Goal: Feedback & Contribution: Submit feedback/report problem

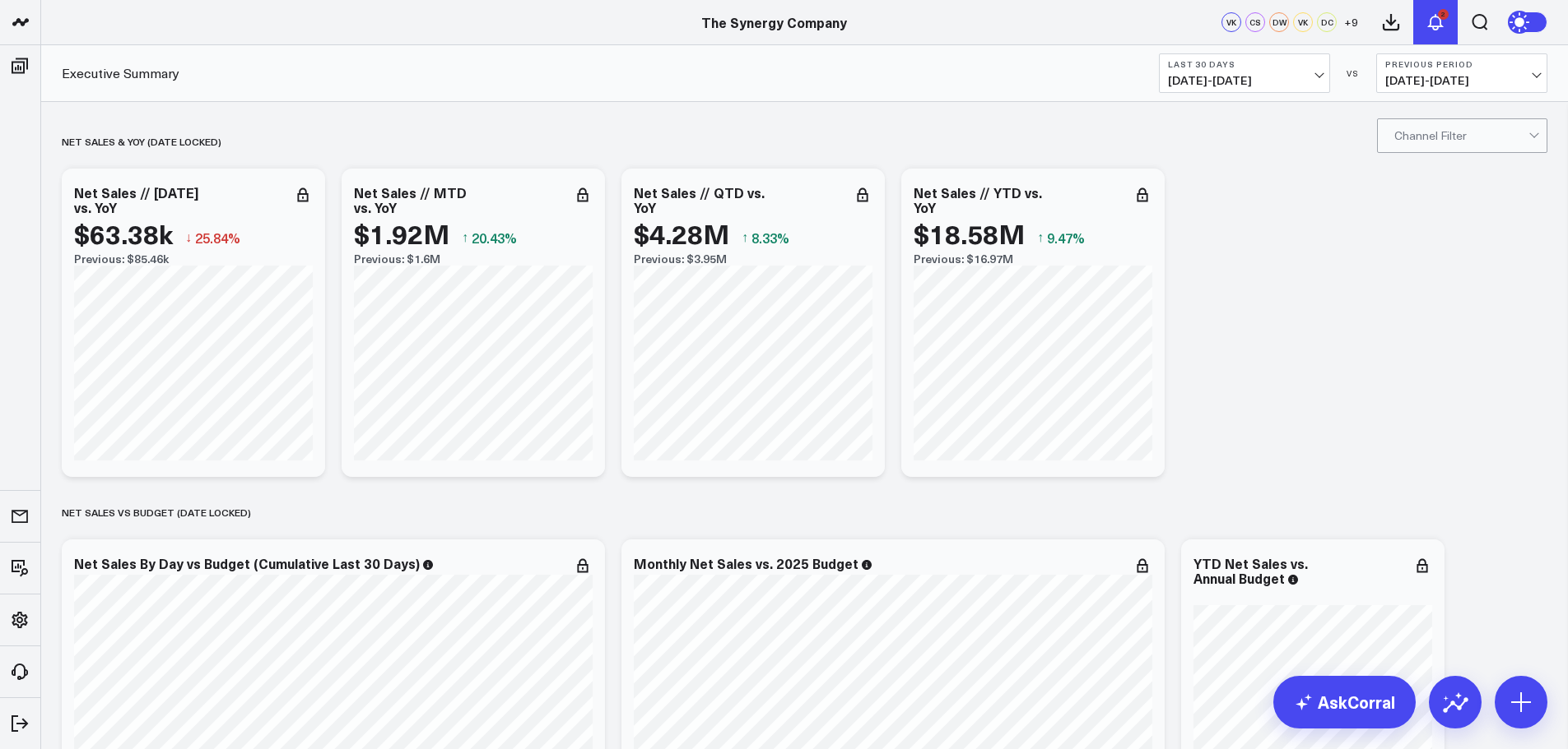
click at [1433, 21] on icon at bounding box center [1435, 23] width 20 height 20
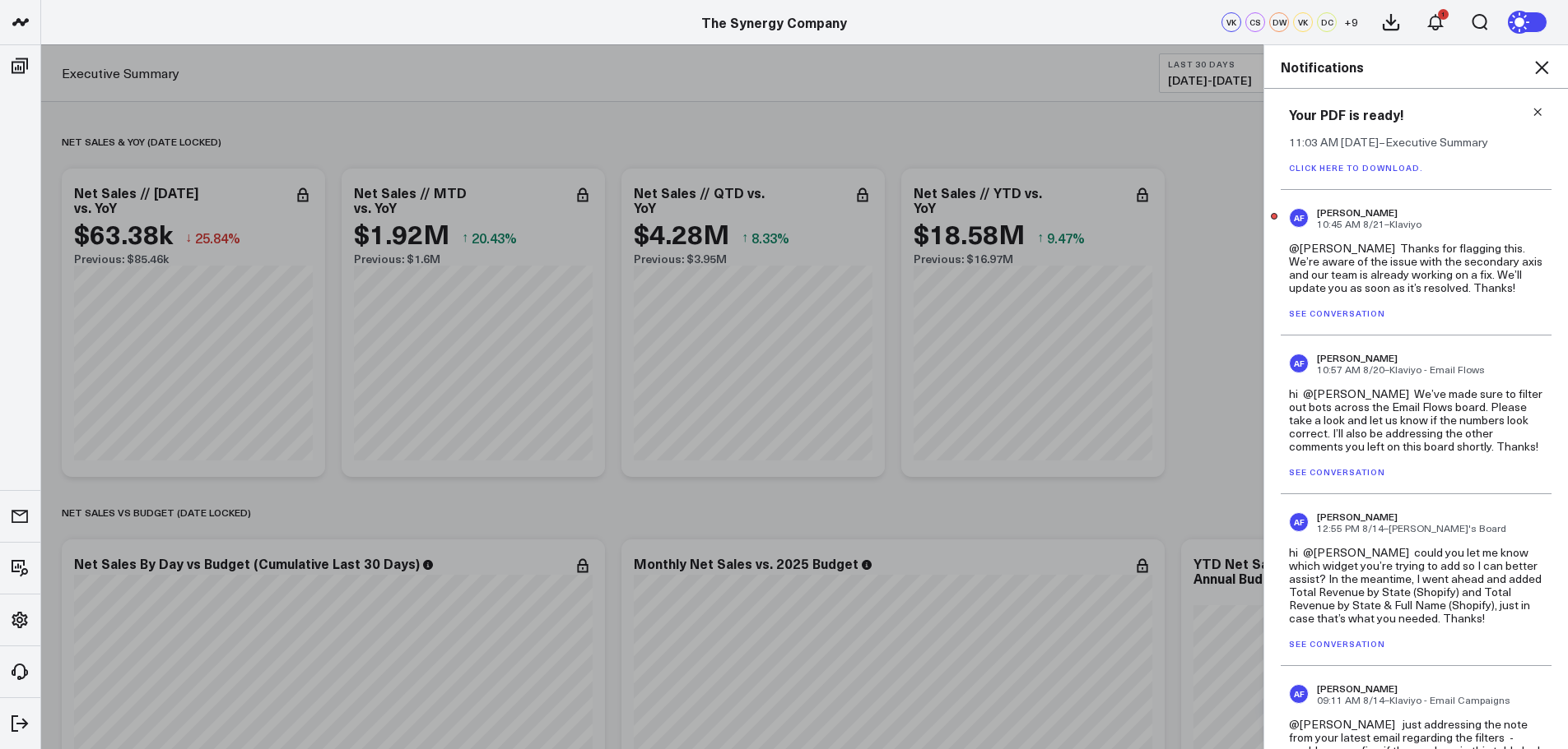
click at [1323, 308] on link "See conversation" at bounding box center [1337, 313] width 97 height 12
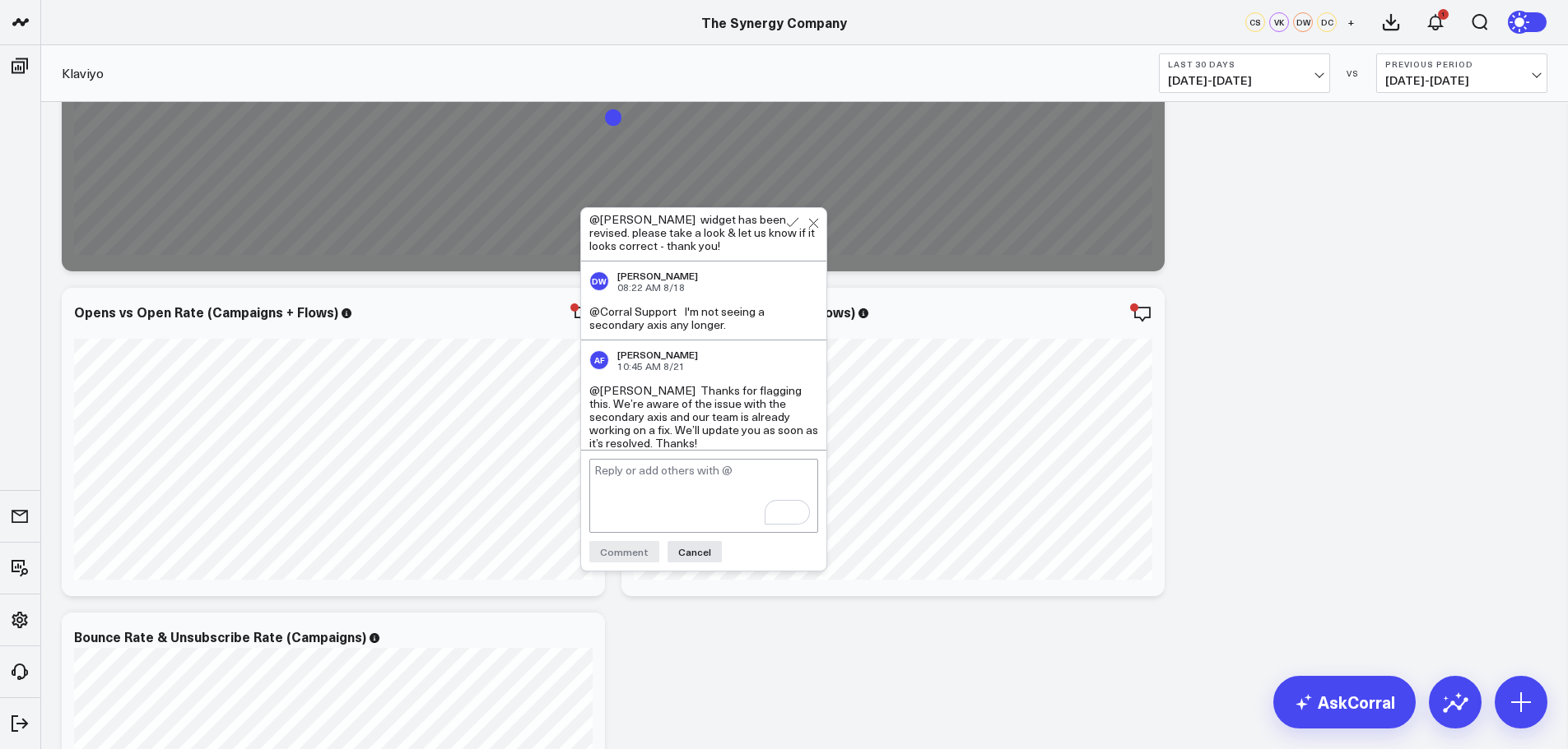
scroll to position [152, 0]
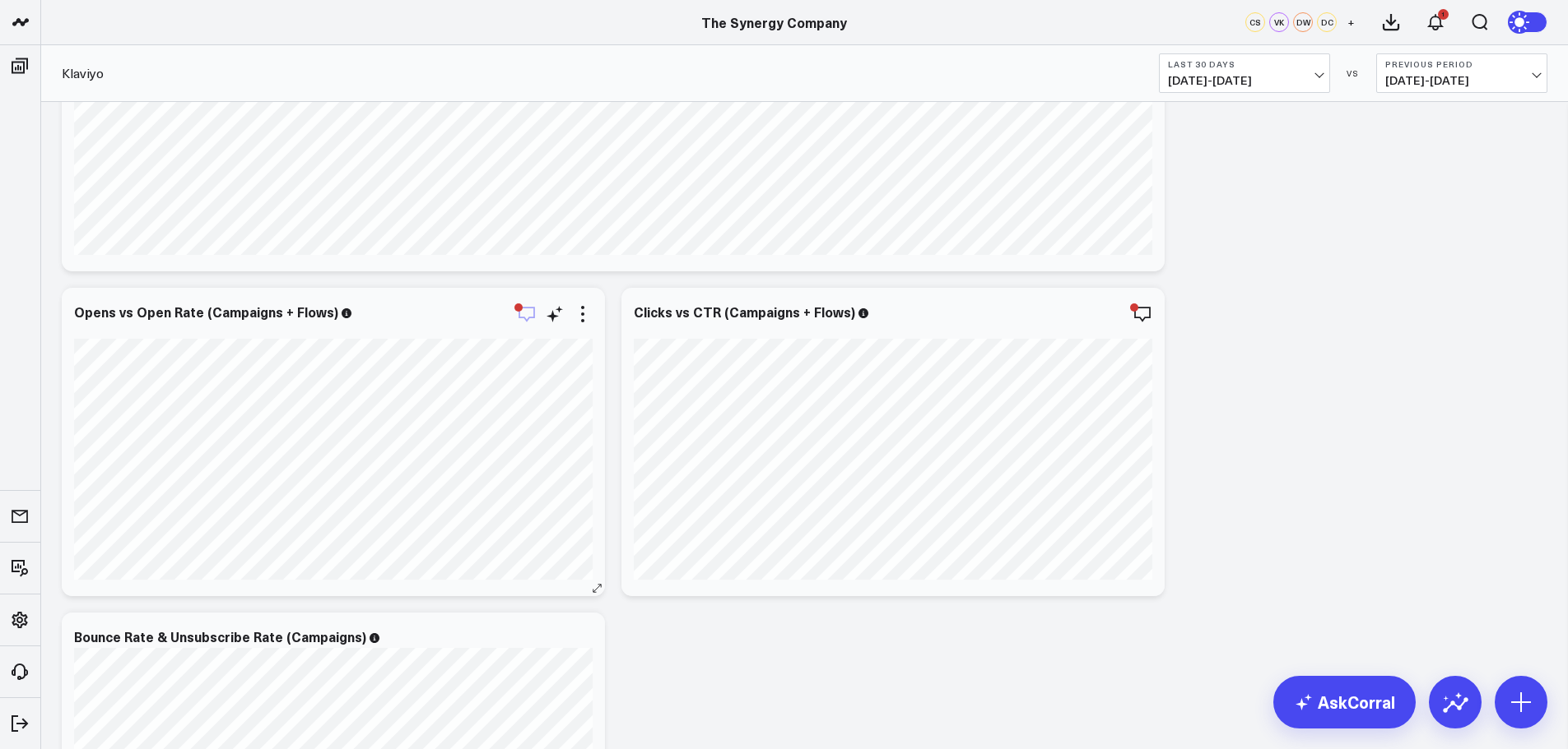
click at [524, 306] on icon "button" at bounding box center [527, 314] width 20 height 20
click at [1090, 310] on icon "button" at bounding box center [1086, 314] width 20 height 20
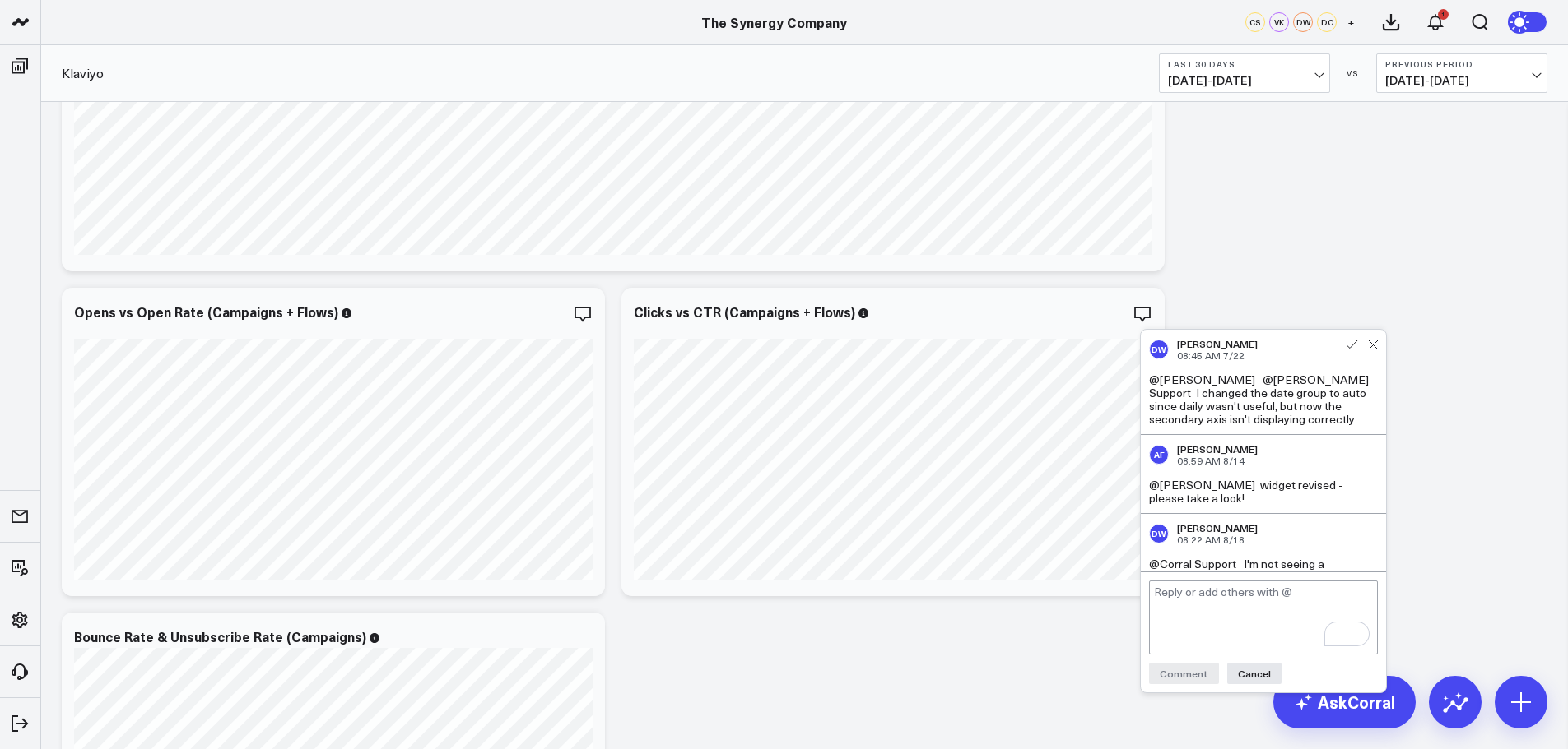
scroll to position [21, 0]
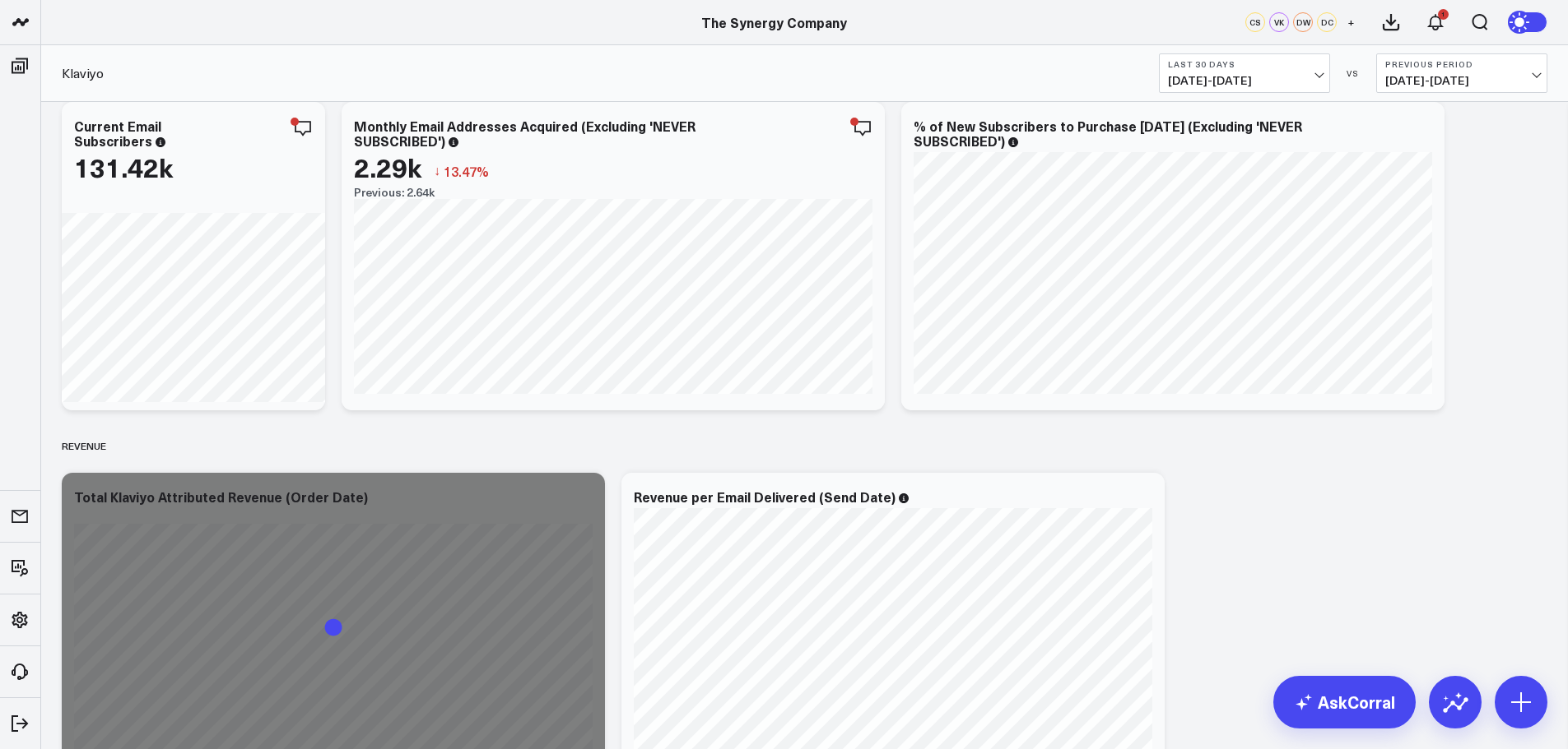
scroll to position [0, 0]
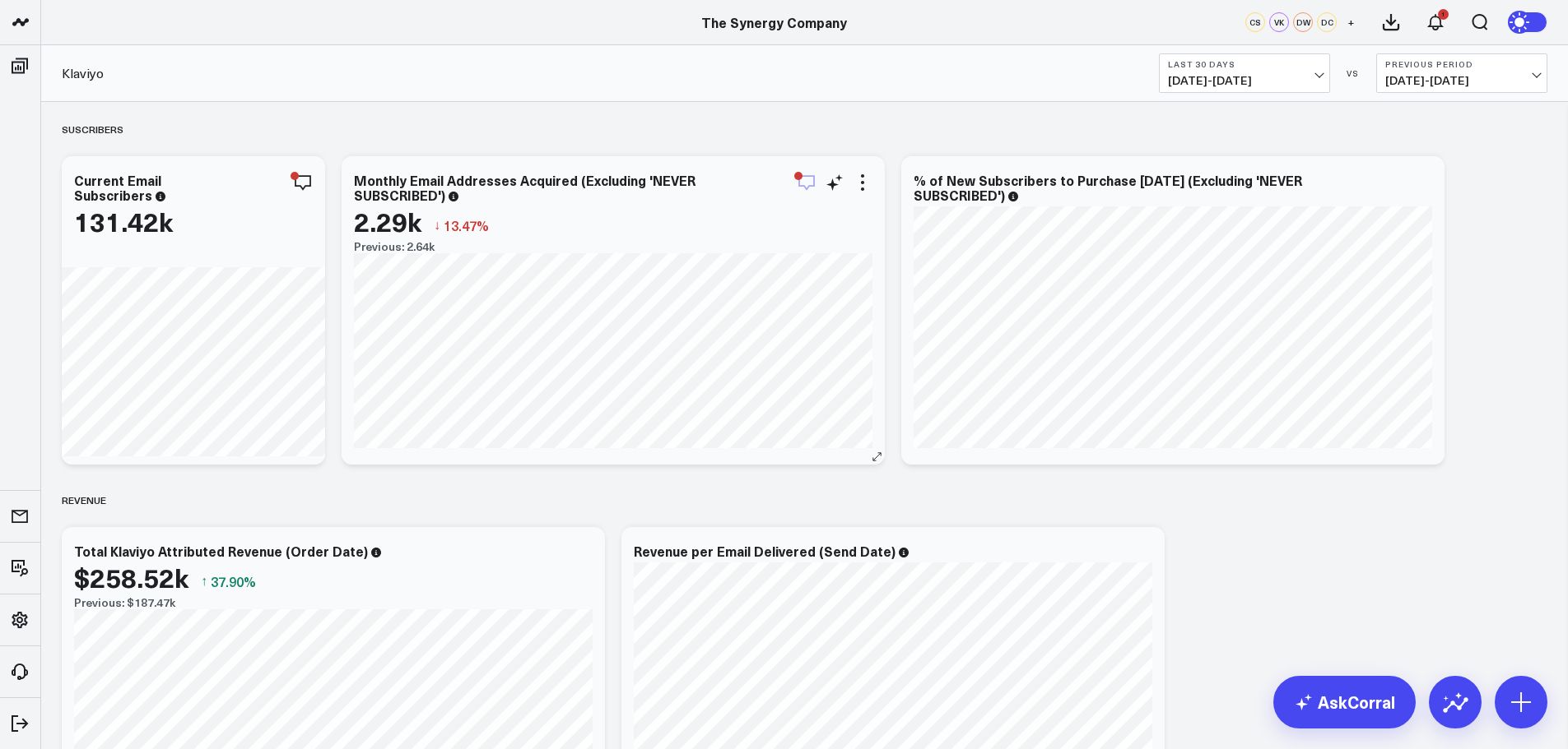
click at [802, 176] on div "button" at bounding box center [798, 175] width 8 height 8
click at [1299, 67] on b "Last 30 Days" at bounding box center [1244, 64] width 153 height 10
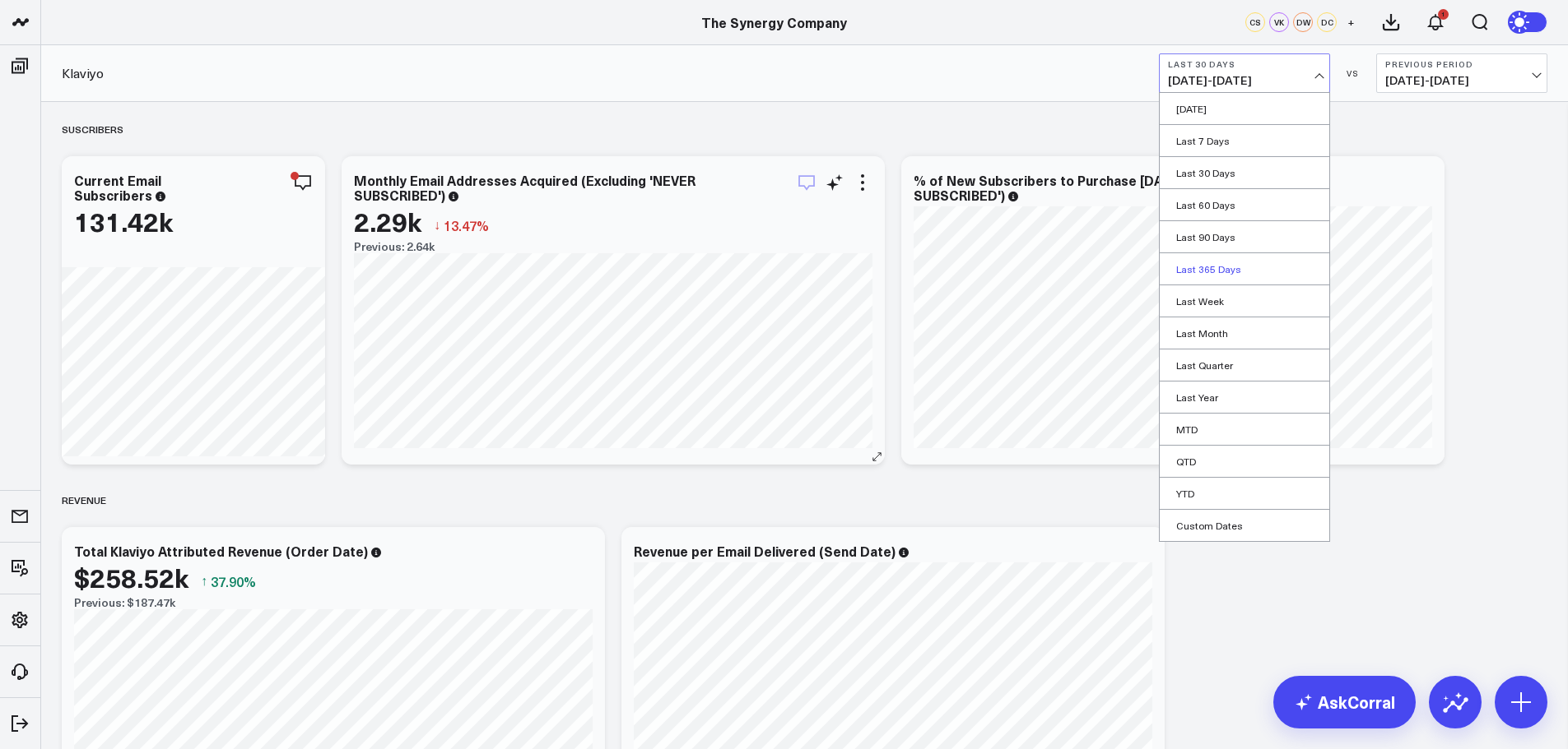
click at [1203, 263] on link "Last 365 Days" at bounding box center [1245, 269] width 170 height 32
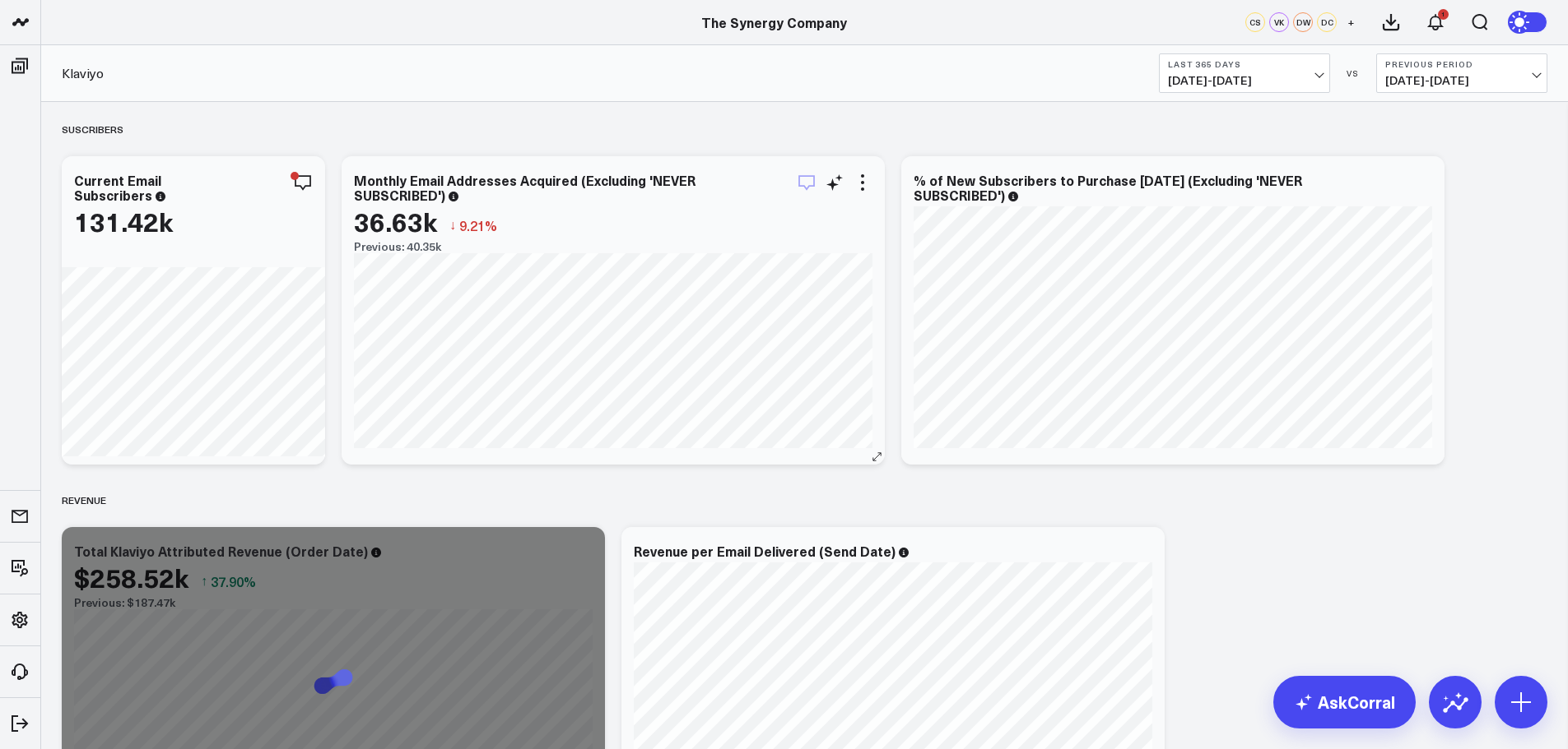
click at [808, 192] on div "Monthly Email Addresses Acquired (Excluding 'NEVER SUBSCRIBED')" at bounding box center [613, 187] width 519 height 30
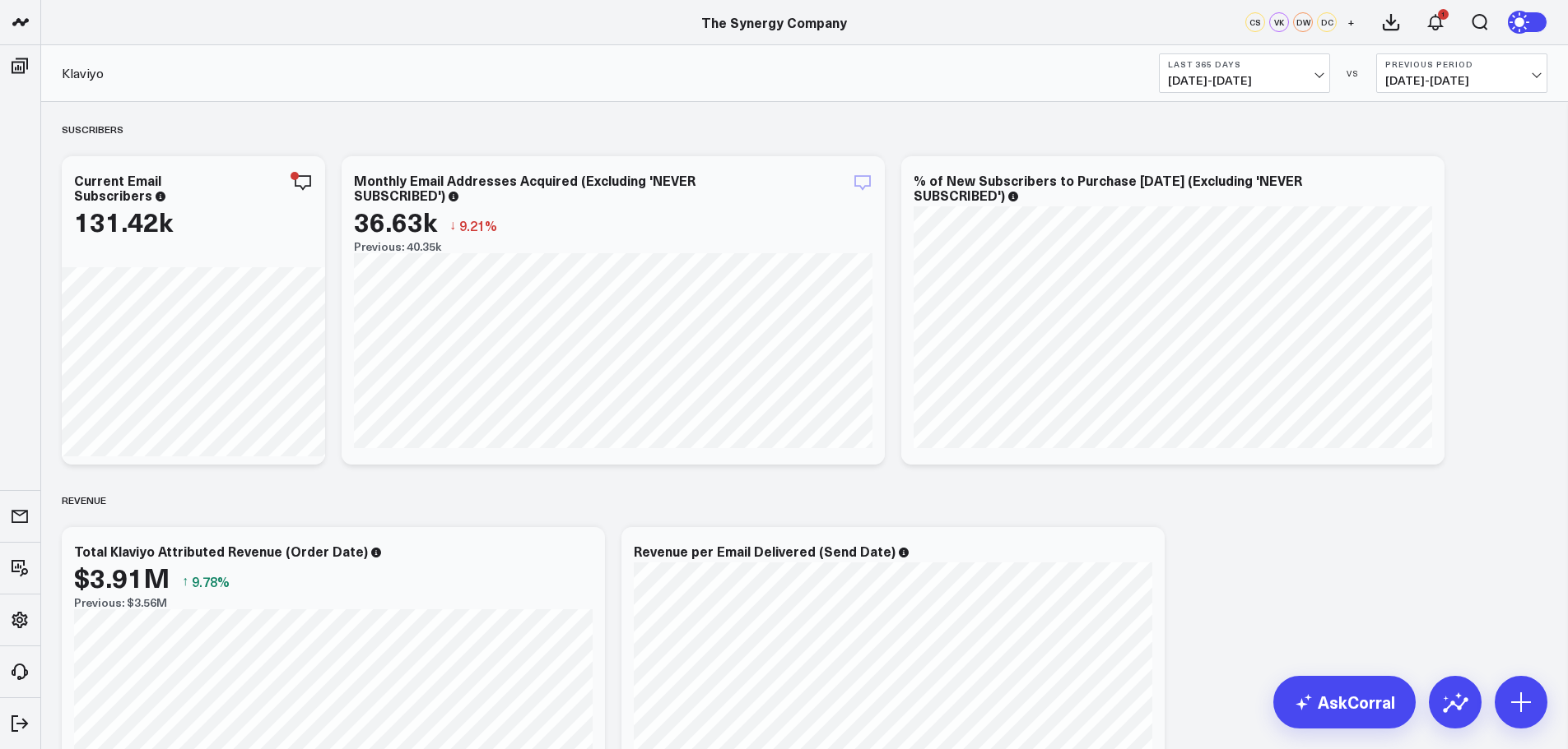
click at [852, 181] on icon "button" at bounding box center [862, 182] width 20 height 20
click at [249, 176] on icon "button" at bounding box center [247, 182] width 20 height 20
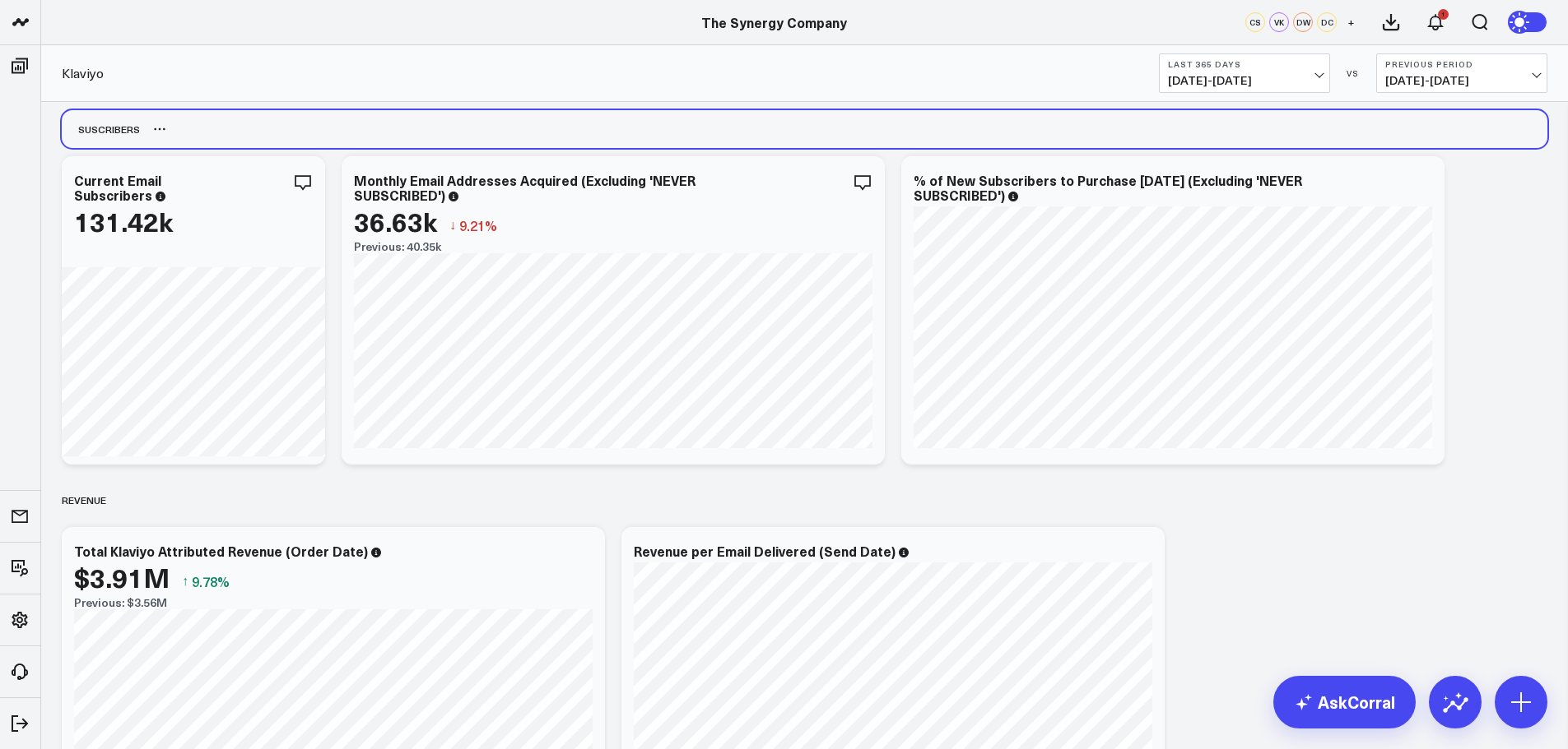
click at [333, 126] on div "Suscribers" at bounding box center [805, 129] width 1485 height 37
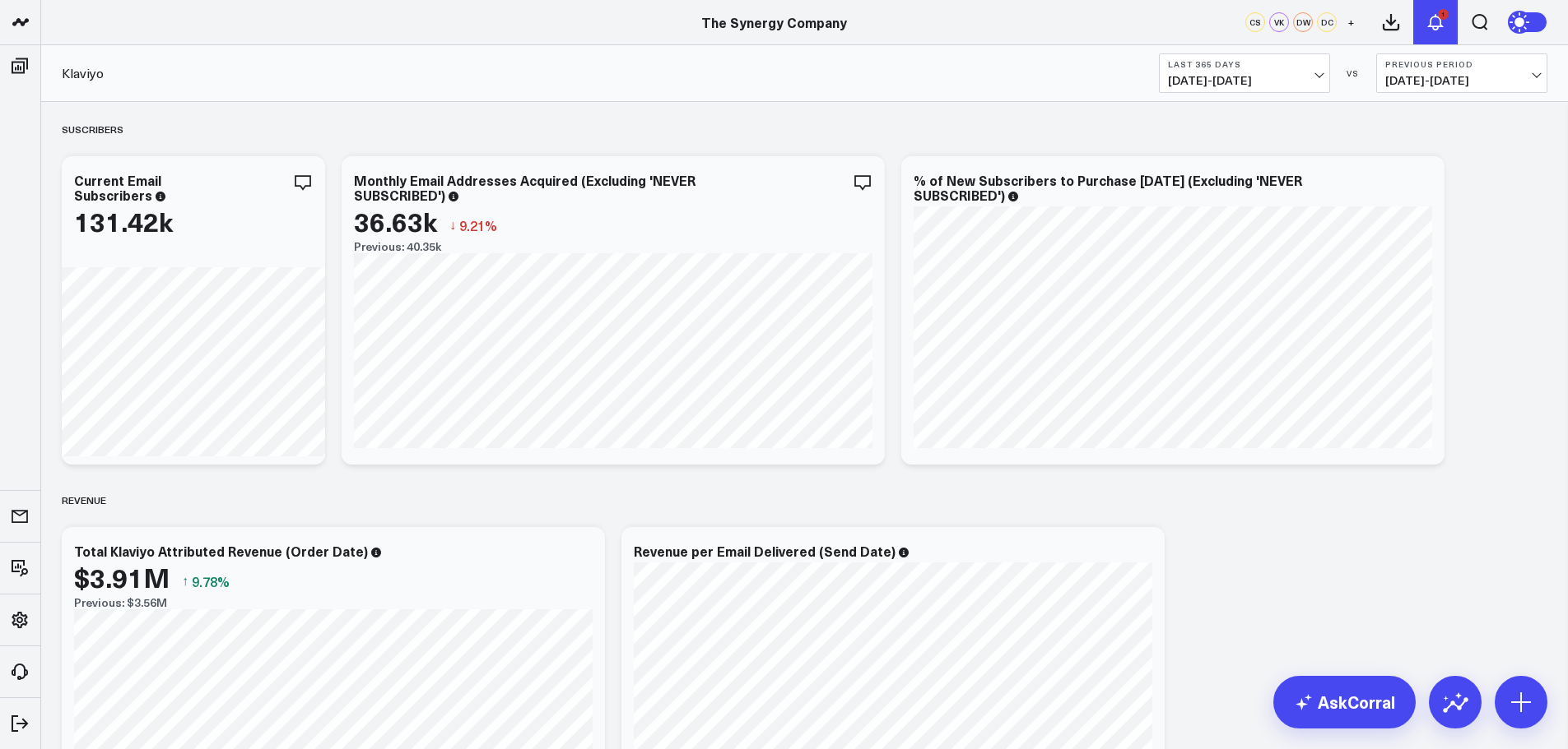
click at [1439, 20] on icon at bounding box center [1435, 23] width 20 height 20
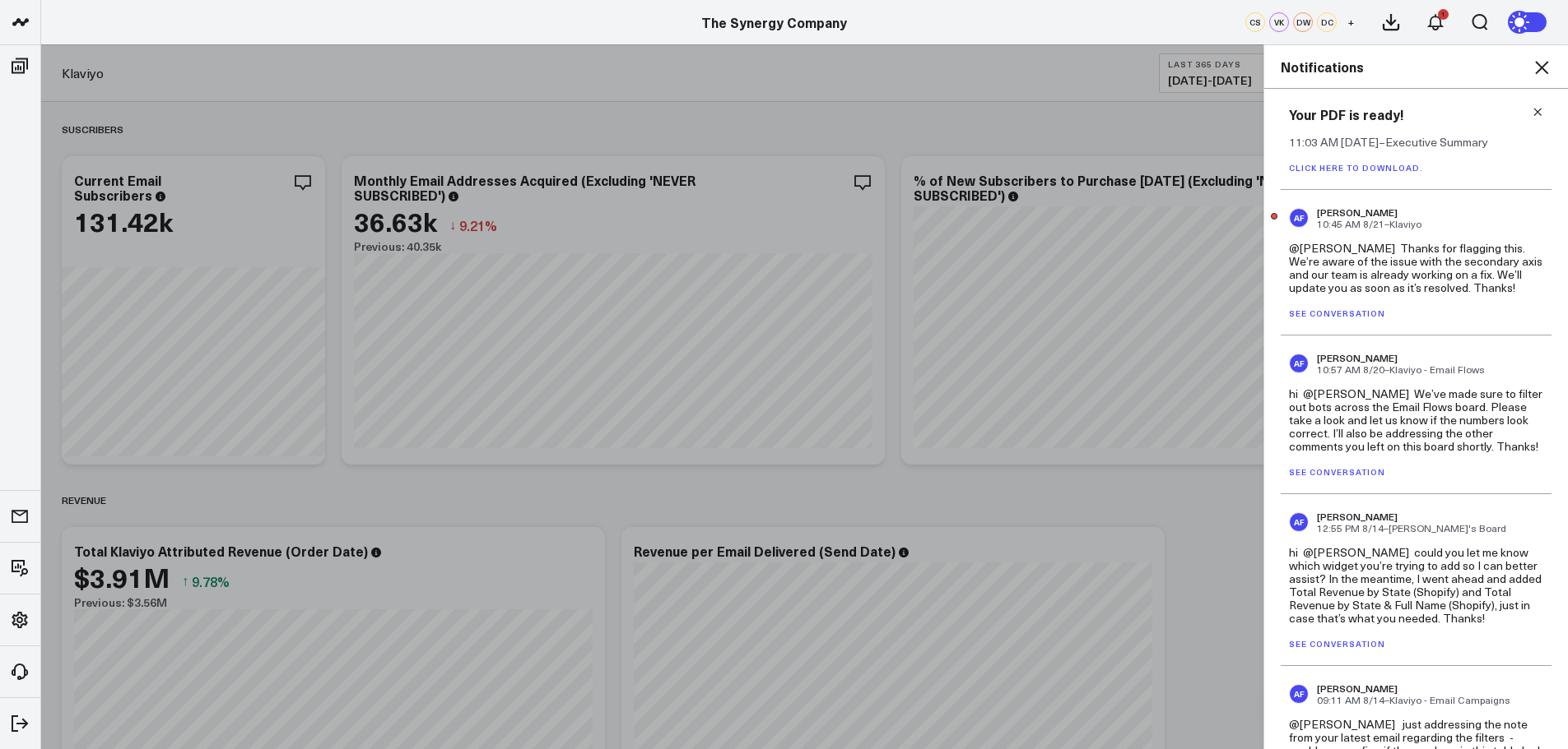
click at [1326, 310] on link "See conversation" at bounding box center [1337, 313] width 97 height 12
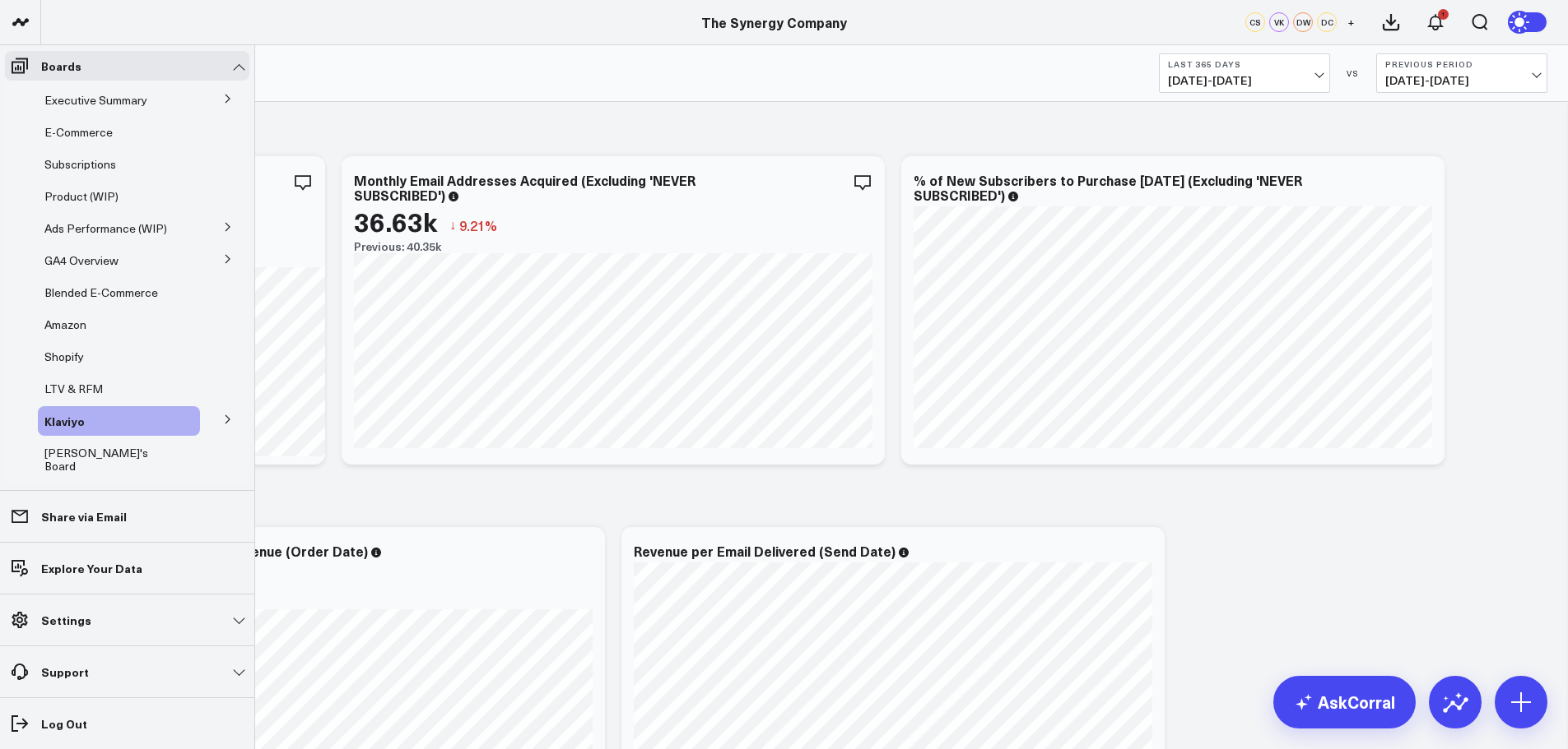
click at [226, 99] on icon at bounding box center [228, 99] width 4 height 8
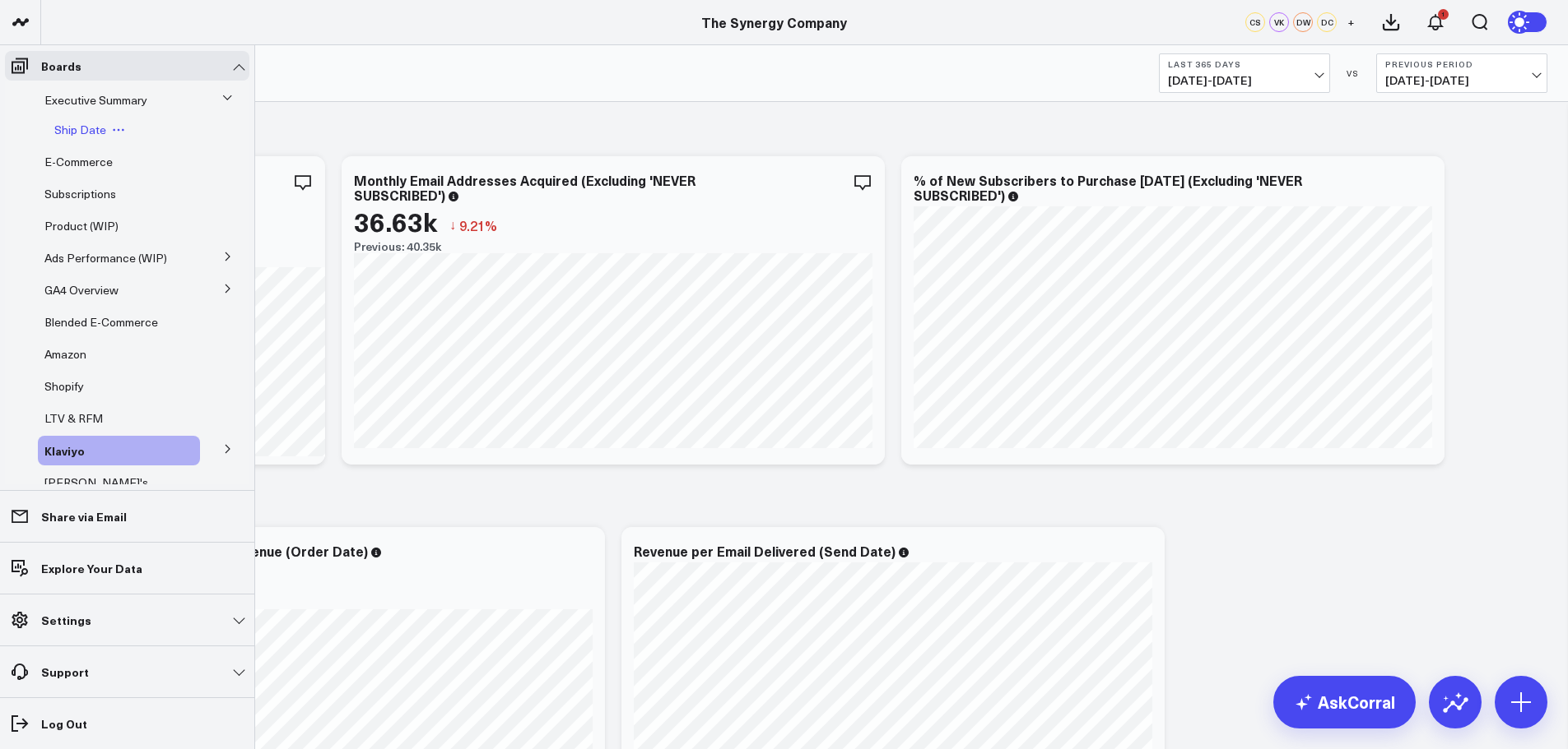
click at [80, 127] on span "Ship Date" at bounding box center [80, 129] width 52 height 16
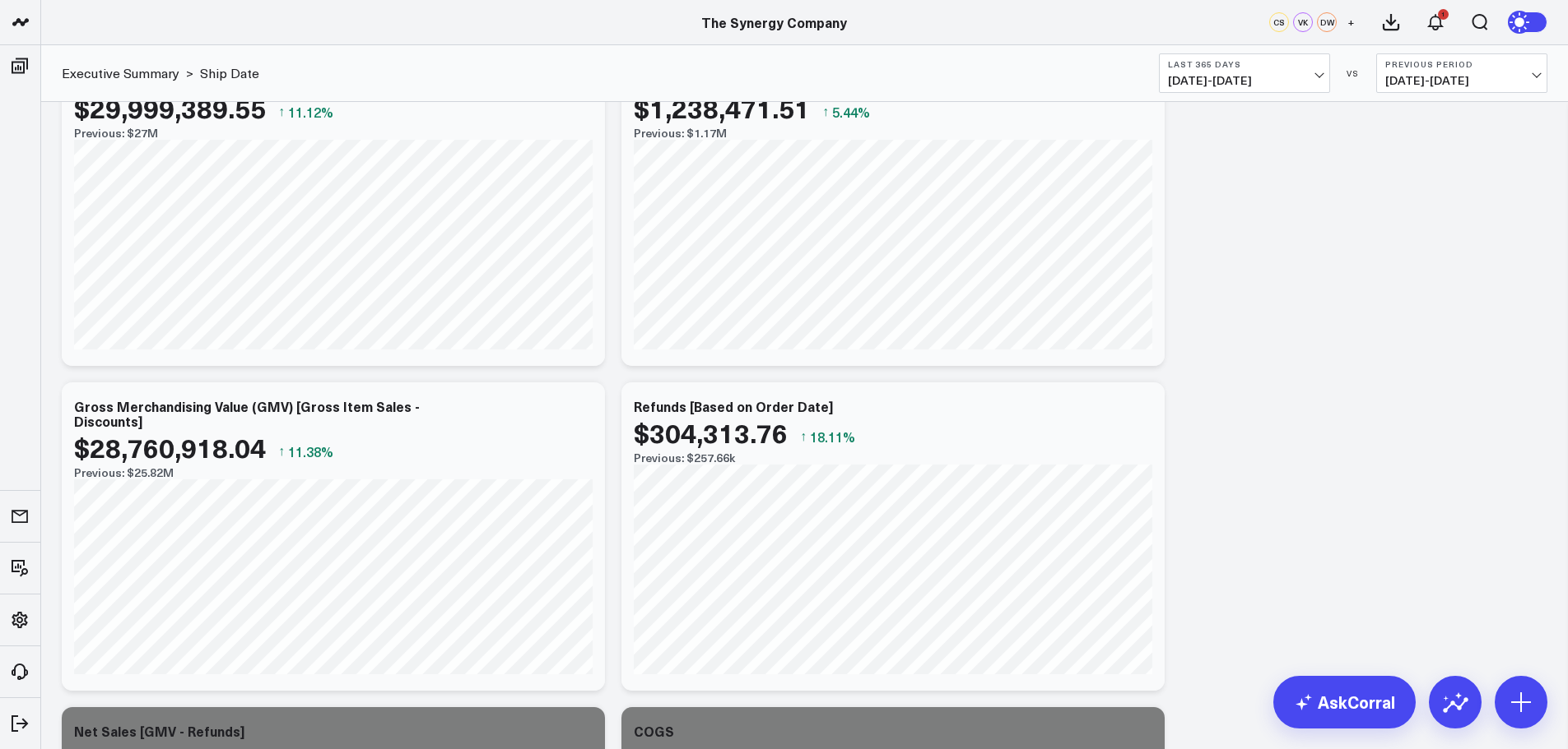
scroll to position [576, 0]
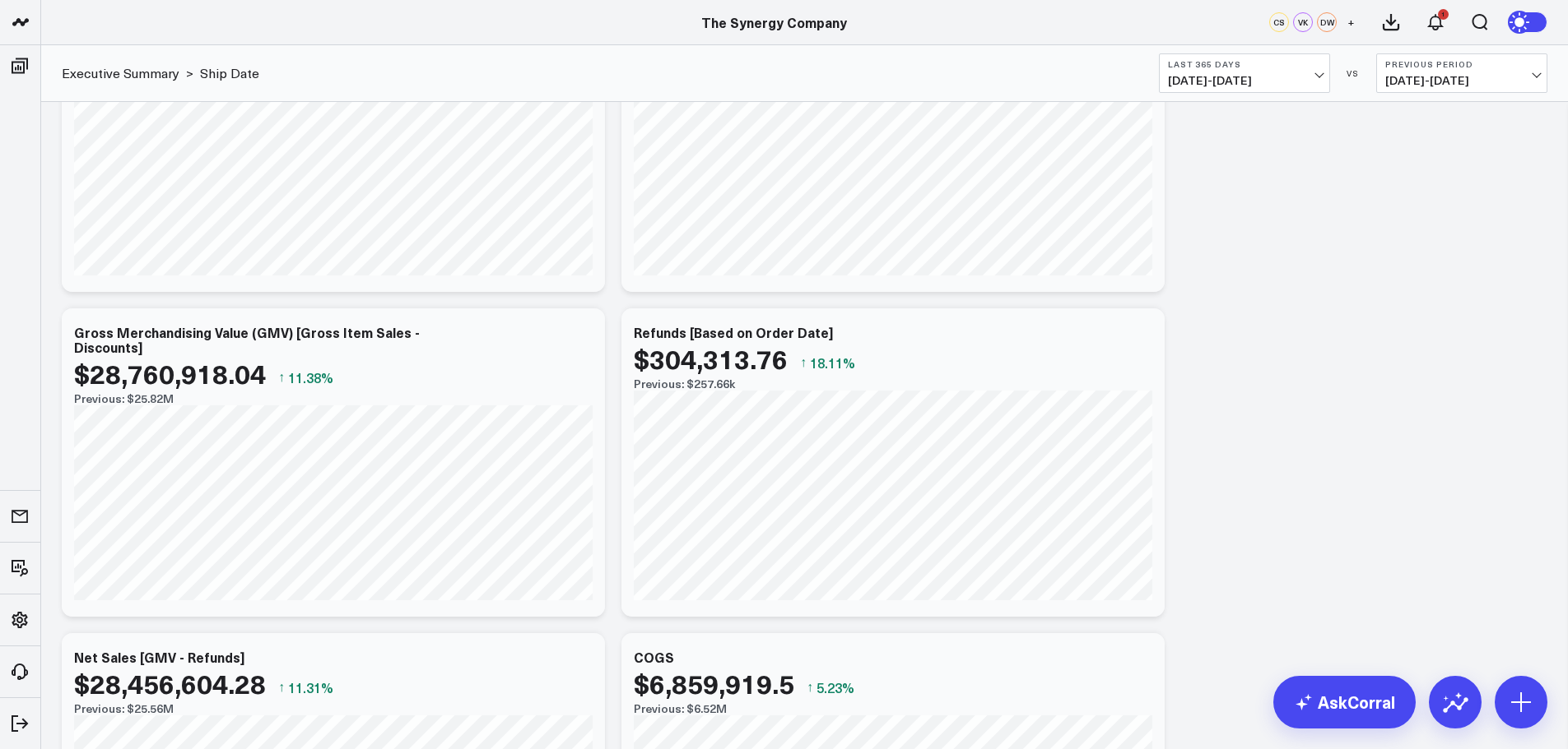
click at [1309, 75] on span "[DATE] - [DATE]" at bounding box center [1244, 80] width 153 height 13
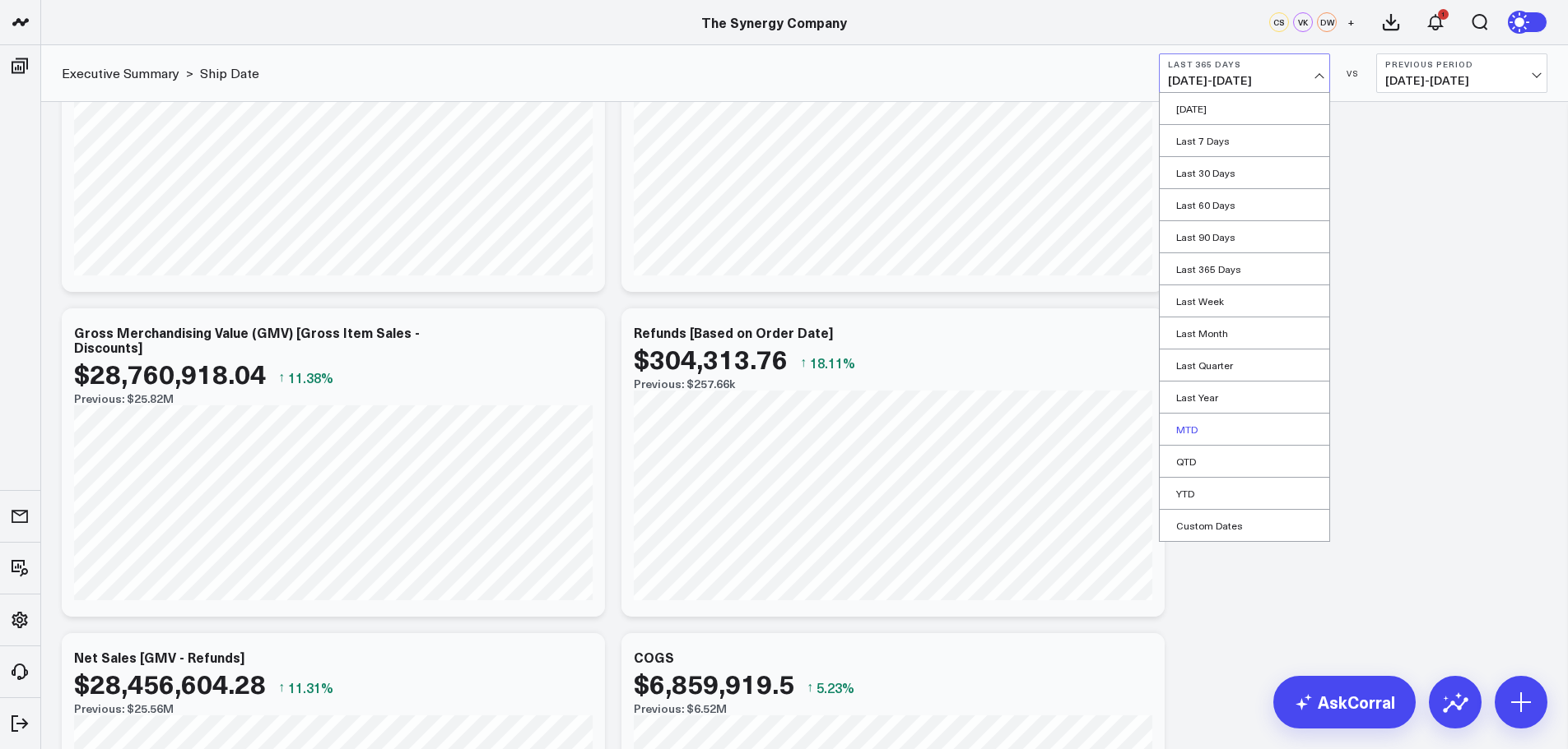
click at [1185, 426] on link "MTD" at bounding box center [1245, 430] width 170 height 32
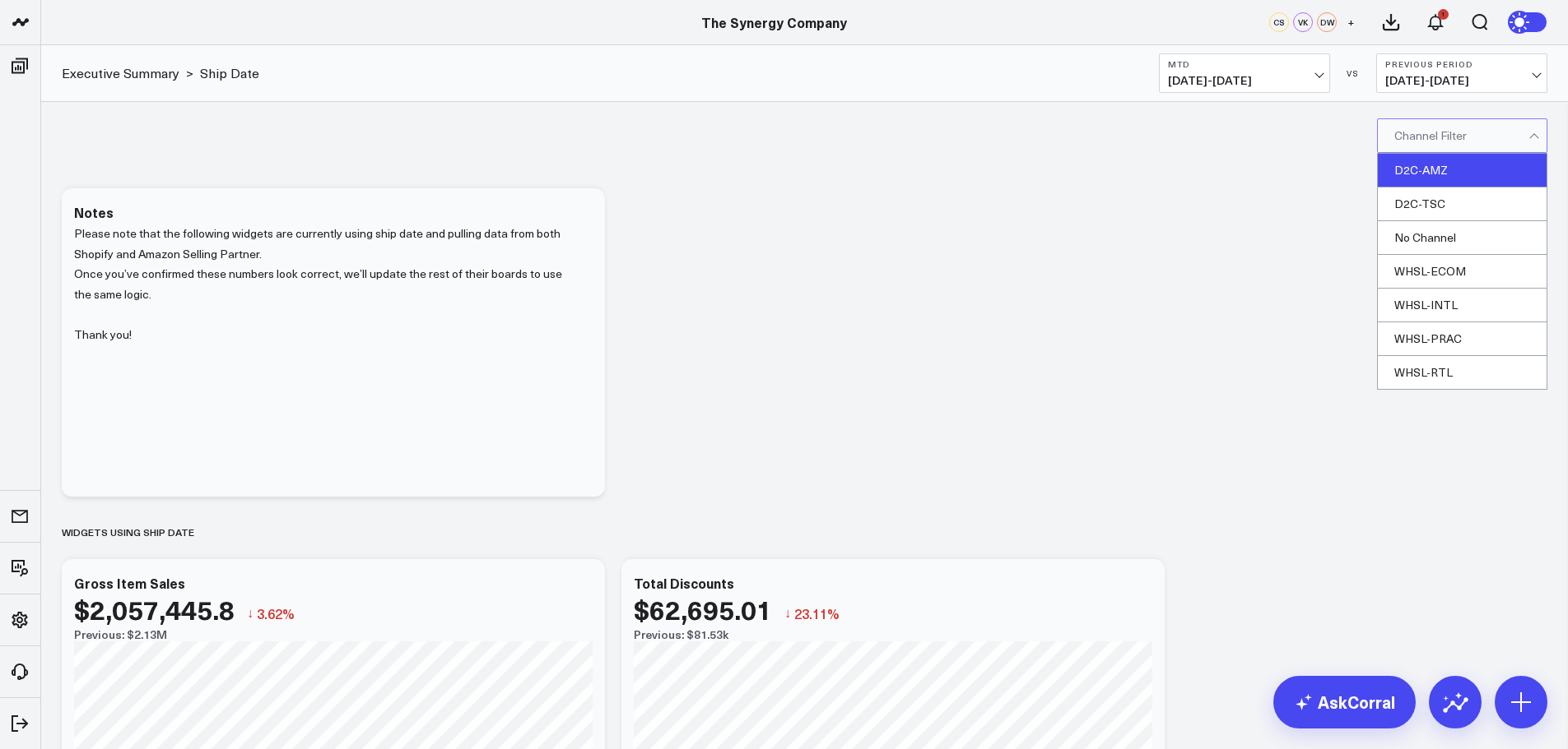
click at [1423, 170] on div "D2C-AMZ" at bounding box center [1461, 170] width 169 height 34
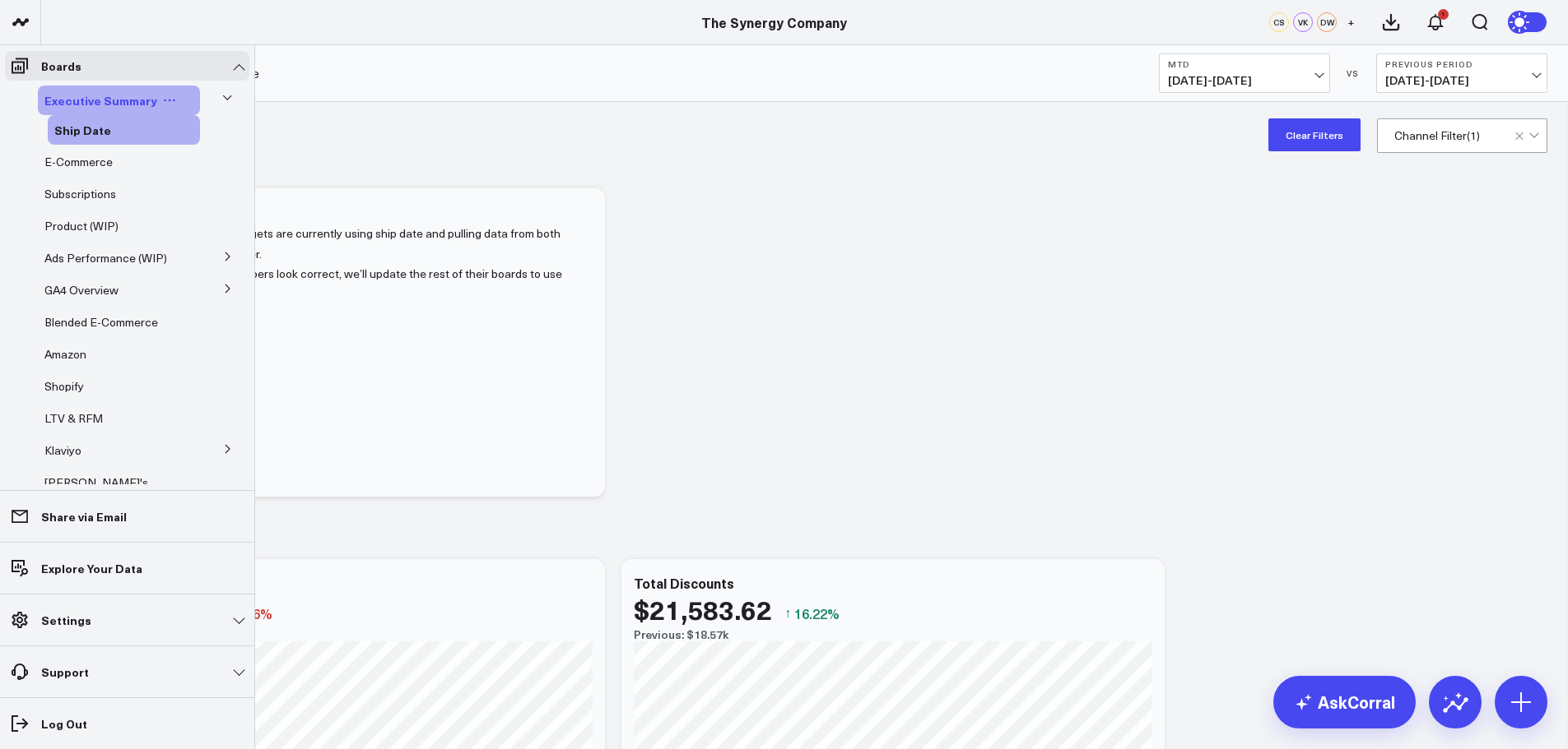
click at [93, 100] on span "Executive Summary" at bounding box center [101, 100] width 112 height 17
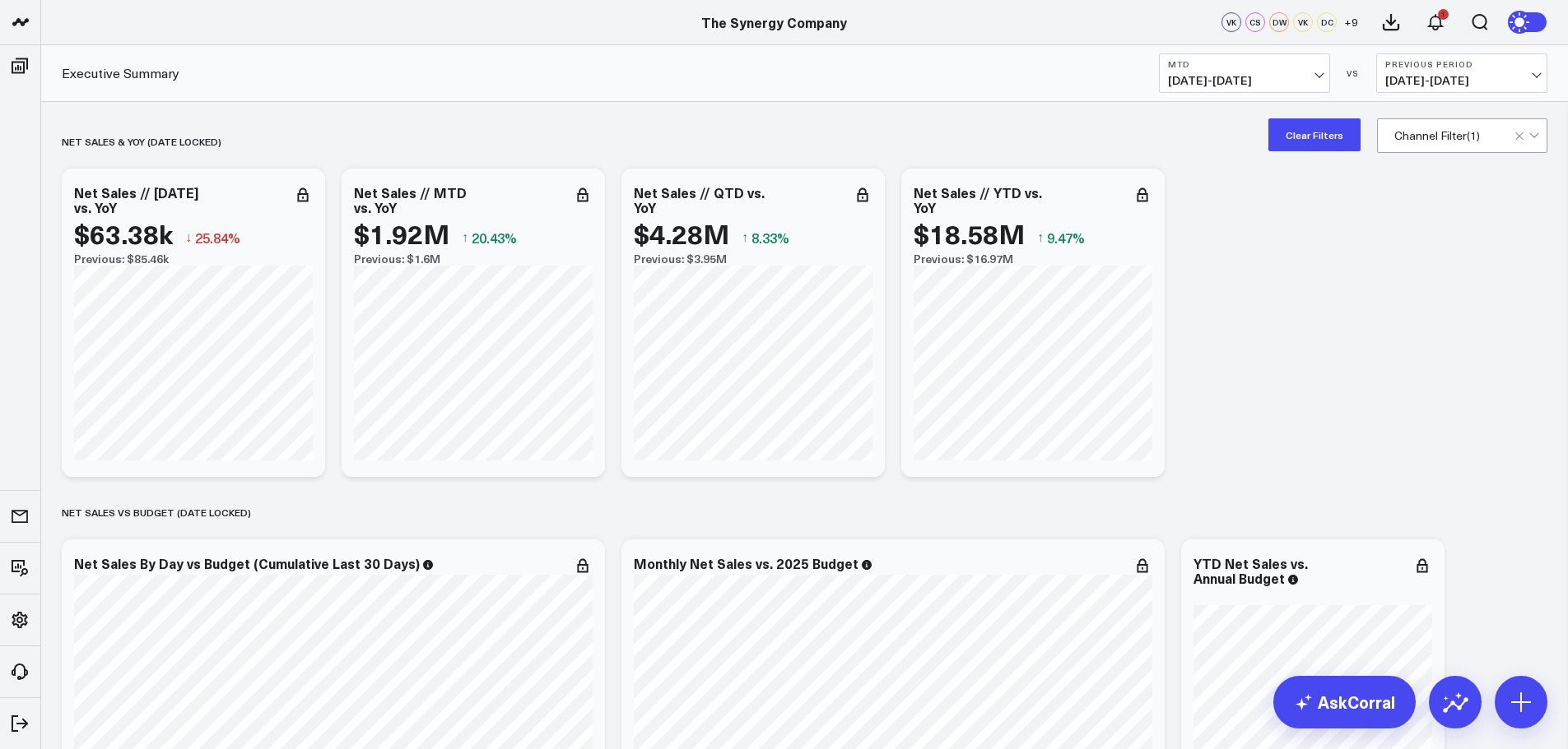
click at [1323, 132] on button "Clear Filters" at bounding box center [1314, 134] width 92 height 33
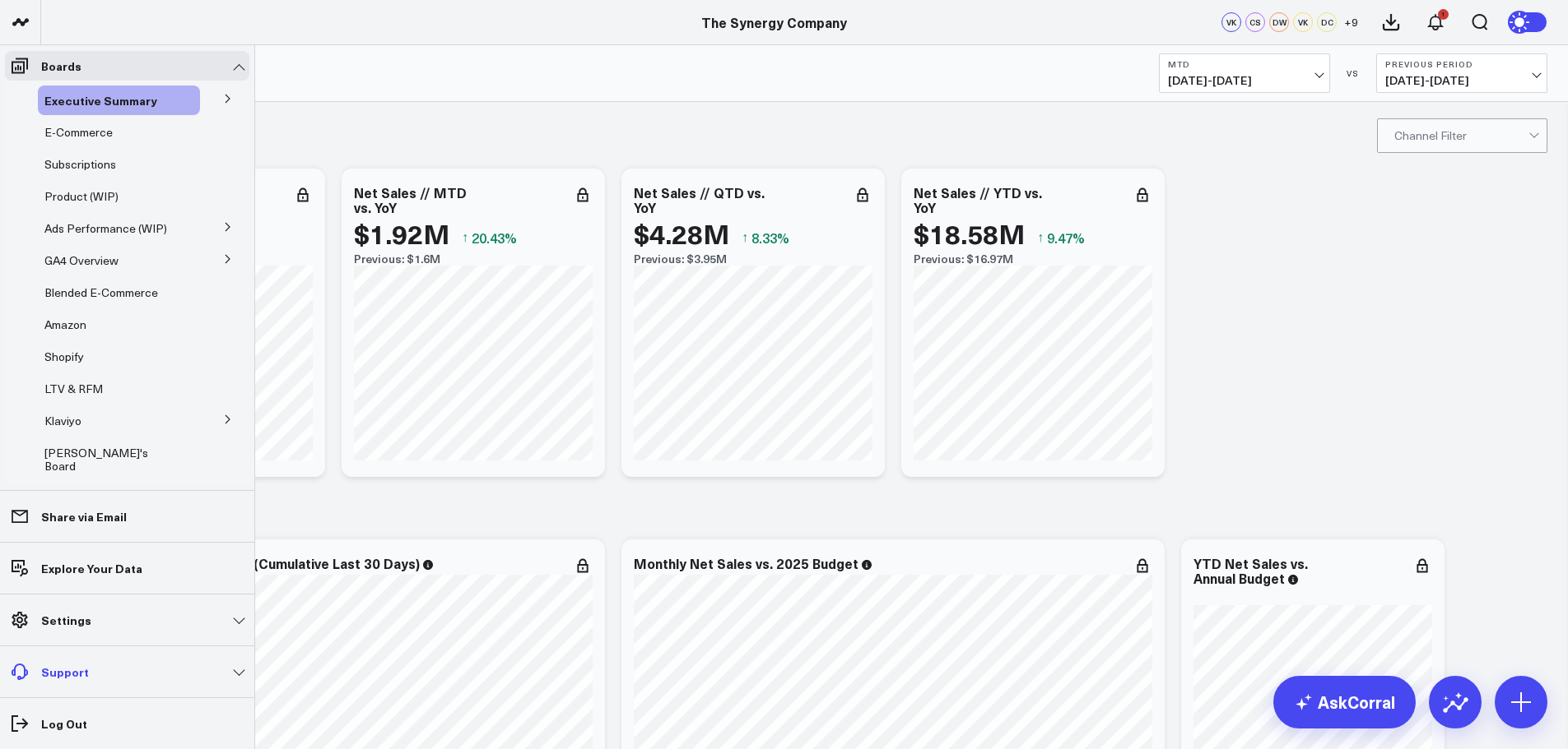
click at [78, 666] on p "Support" at bounding box center [65, 671] width 47 height 13
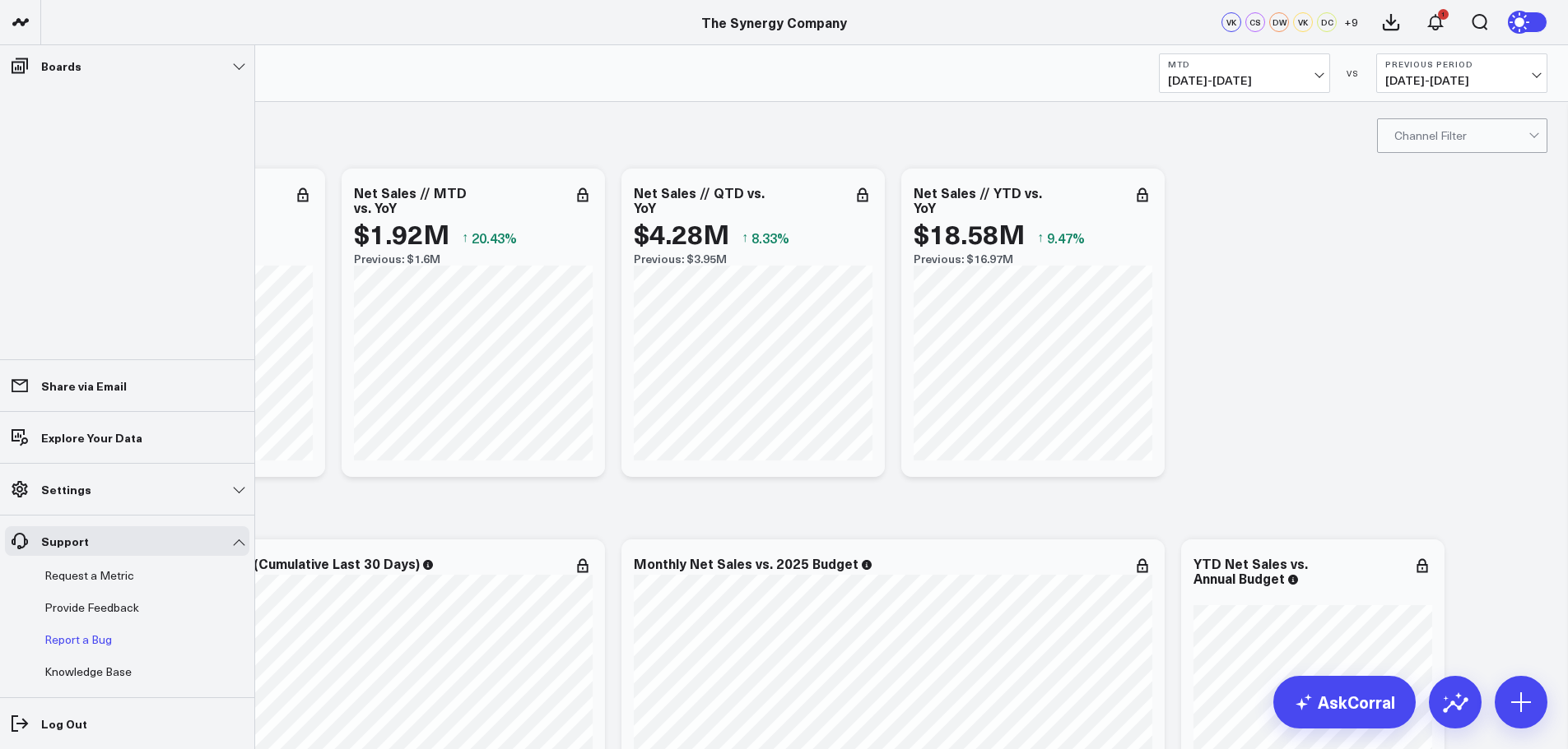
click at [89, 638] on button "Report a Bug" at bounding box center [74, 640] width 74 height 30
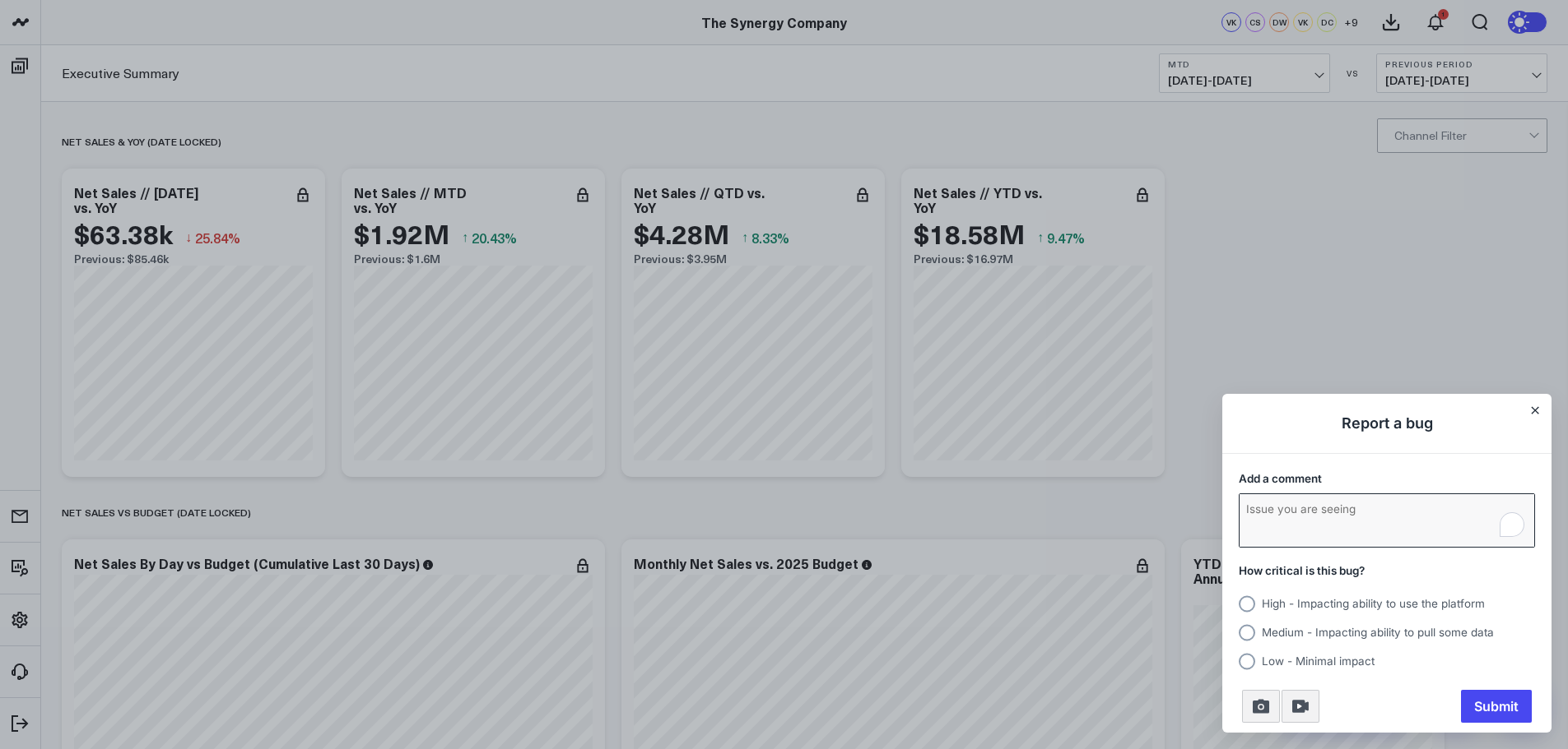
click at [1294, 512] on textarea "To enrich screen reader interactions, please activate Accessibility in Grammarl…" at bounding box center [1387, 519] width 295 height 52
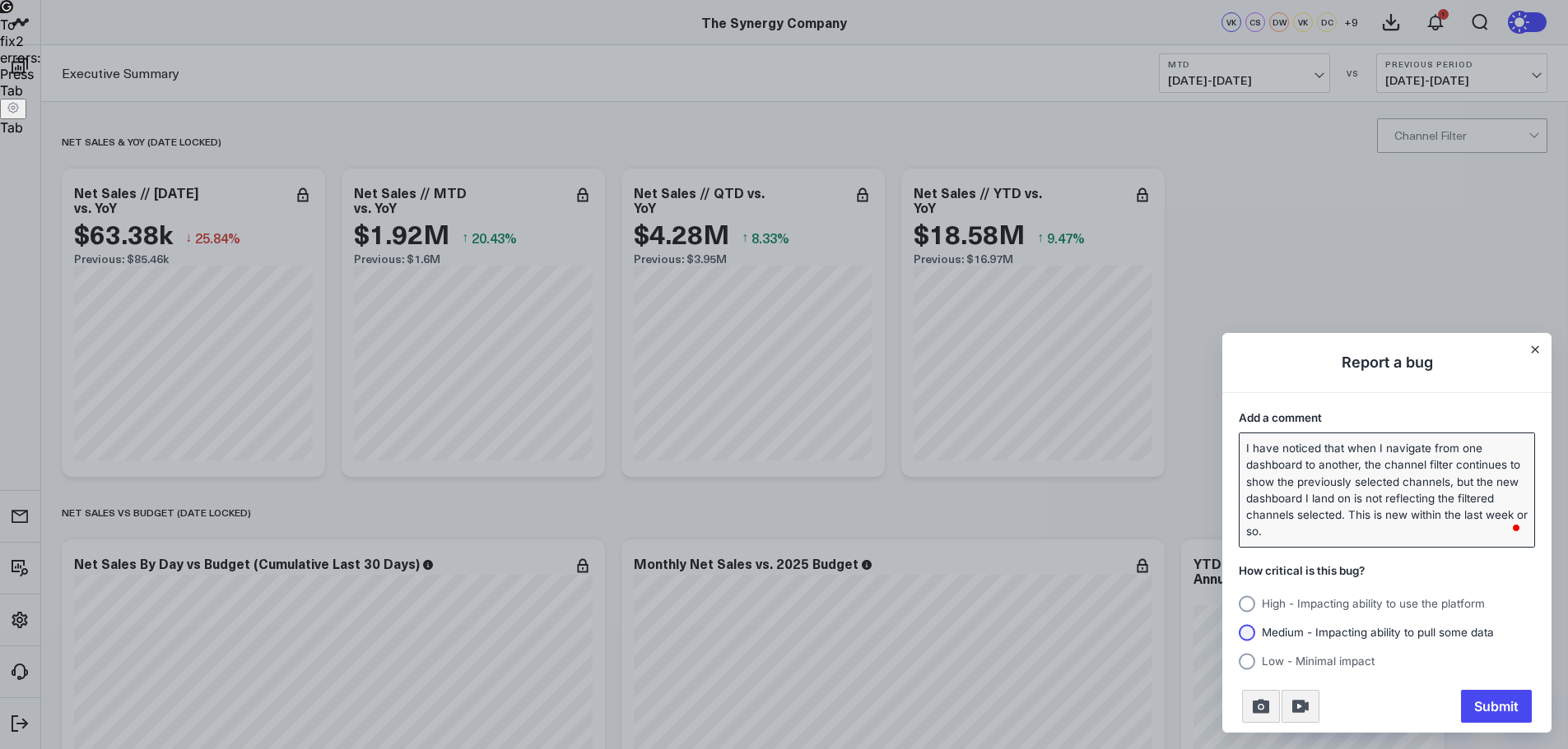
type textarea "I have noticed that when I navigate from one dashboard to another, the channel …"
click at [1247, 631] on circle "Usersnap widget" at bounding box center [1247, 632] width 17 height 17
click at [1239, 633] on input "Medium - Impacting ability to pull some data" at bounding box center [1239, 633] width 0 height 0
click at [1498, 703] on span "Submit" at bounding box center [1496, 706] width 71 height 33
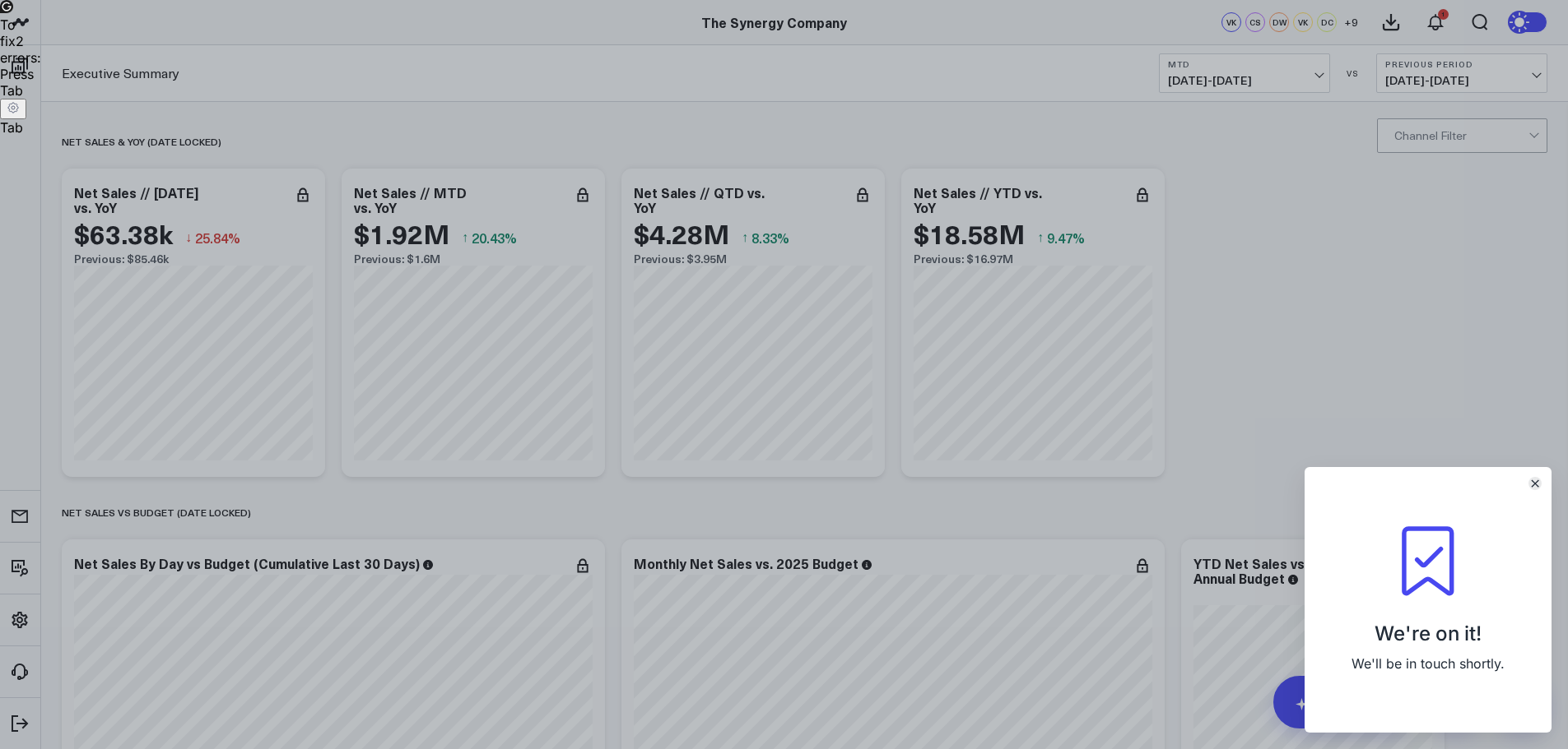
click at [1533, 482] on icon "Close" at bounding box center [1534, 483] width 7 height 7
